Goal: Find specific page/section: Find specific page/section

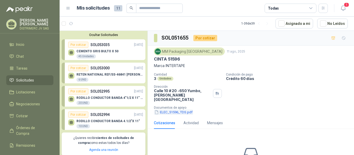
click at [176, 110] on button "ELEC_51596_TDS.pdf" at bounding box center [173, 112] width 39 height 5
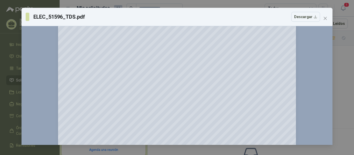
scroll to position [197, 0]
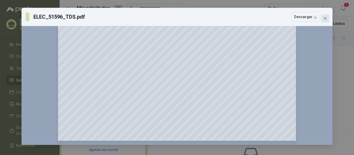
click at [325, 17] on icon "close" at bounding box center [325, 18] width 4 height 4
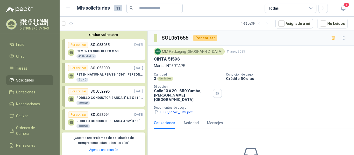
click at [161, 78] on div "Unidades" at bounding box center [165, 79] width 16 height 4
click at [153, 79] on div "MM Packaging [GEOGRAPHIC_DATA] [DATE] CINTA 51596 Marca INTERTAPE Cantidad 3 Un…" at bounding box center [251, 82] width 206 height 72
click at [174, 64] on p "Marca INTERTAPE" at bounding box center [251, 66] width 194 height 6
click at [171, 58] on p "CINTA 51596" at bounding box center [167, 59] width 26 height 5
click at [188, 110] on button "ELEC_51596_TDS.pdf" at bounding box center [173, 112] width 39 height 5
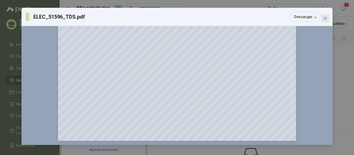
click at [326, 20] on icon "close" at bounding box center [325, 18] width 4 height 4
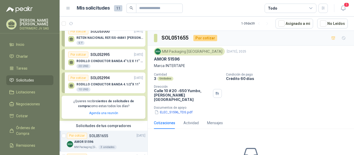
scroll to position [0, 0]
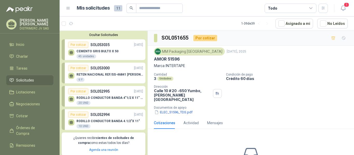
click at [118, 50] on div "CEMENTO GRIS BULTO X 50 45 unidades" at bounding box center [105, 53] width 75 height 11
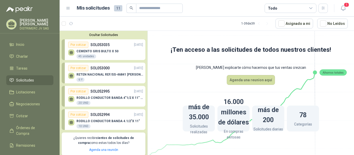
click at [92, 48] on div "CEMENTO GRIS BULTO X 50 45 unidades" at bounding box center [105, 53] width 75 height 11
click at [102, 71] on p "SOL053000" at bounding box center [99, 68] width 19 height 6
click at [75, 76] on div "RETEN NACIONAL REF/SS-46841 [PERSON_NAME] 6 Y" at bounding box center [105, 76] width 75 height 11
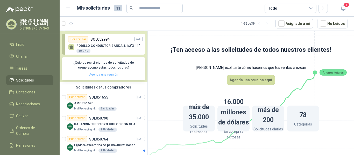
scroll to position [78, 0]
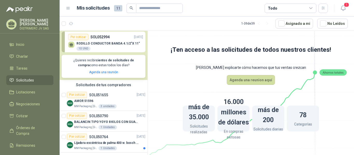
click at [105, 63] on p "¿Quieres recibir cientos de solicitudes de compra como estas todos los días?" at bounding box center [103, 63] width 77 height 10
click at [105, 50] on div "RODILLO CONDUCTOR BANDA 4.1/2"X 11" 10 UND" at bounding box center [107, 46] width 63 height 9
click at [91, 43] on p "RODILLO CONDUCTOR BANDA 4.1/2"X 11"" at bounding box center [107, 44] width 63 height 4
click at [70, 44] on icon at bounding box center [71, 44] width 4 height 2
click at [67, 105] on img at bounding box center [70, 103] width 6 height 6
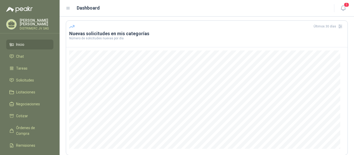
scroll to position [26, 0]
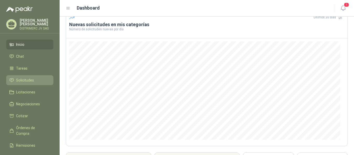
click at [32, 81] on span "Solicitudes" at bounding box center [25, 80] width 18 height 6
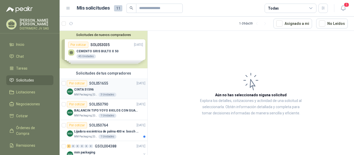
click at [121, 85] on div "Por cotizar SOL051655 11/08/25" at bounding box center [106, 83] width 79 height 6
